Goal: Transaction & Acquisition: Purchase product/service

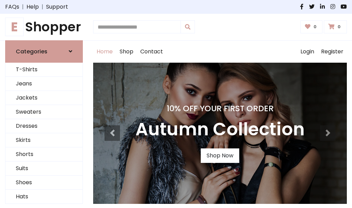
click at [176, 104] on h4 "10% Off Your First Order" at bounding box center [220, 109] width 169 height 10
click at [220, 155] on link "Shop Now" at bounding box center [220, 155] width 39 height 14
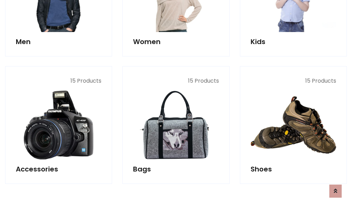
scroll to position [686, 0]
